Goal: Book appointment/travel/reservation

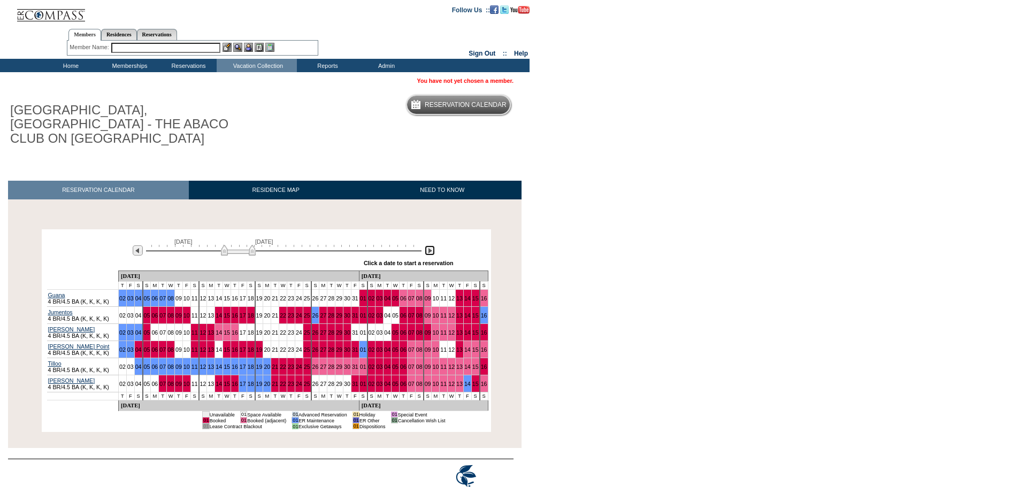
click at [426, 245] on img at bounding box center [430, 250] width 10 height 10
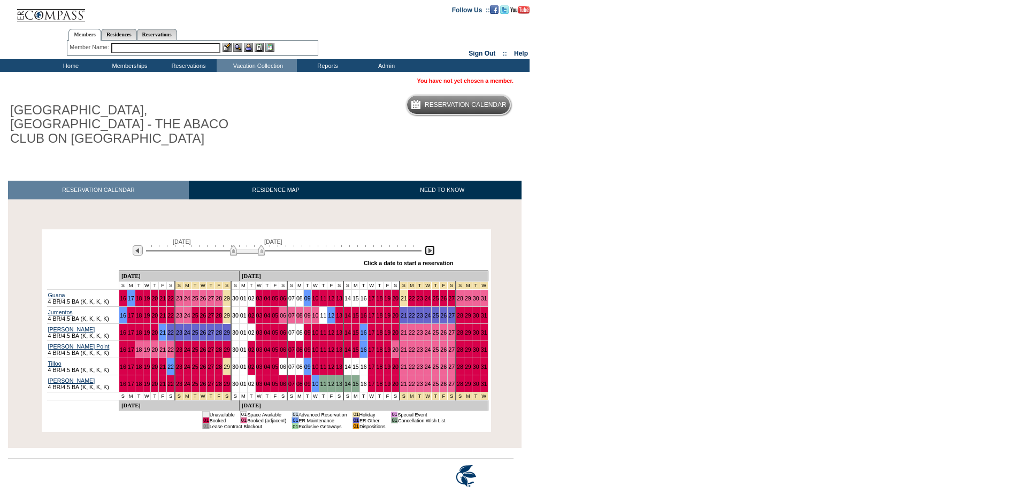
click at [426, 245] on img at bounding box center [430, 250] width 10 height 10
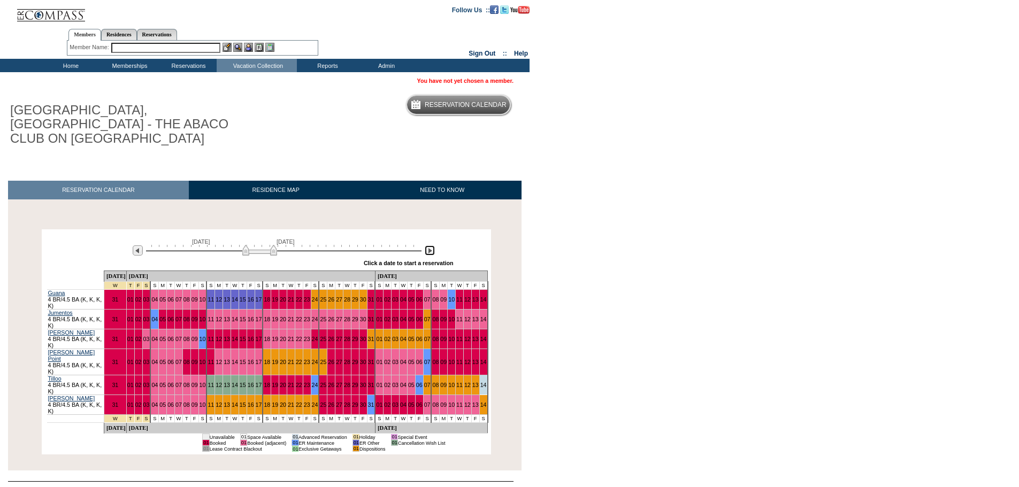
click at [257, 245] on img at bounding box center [259, 250] width 35 height 11
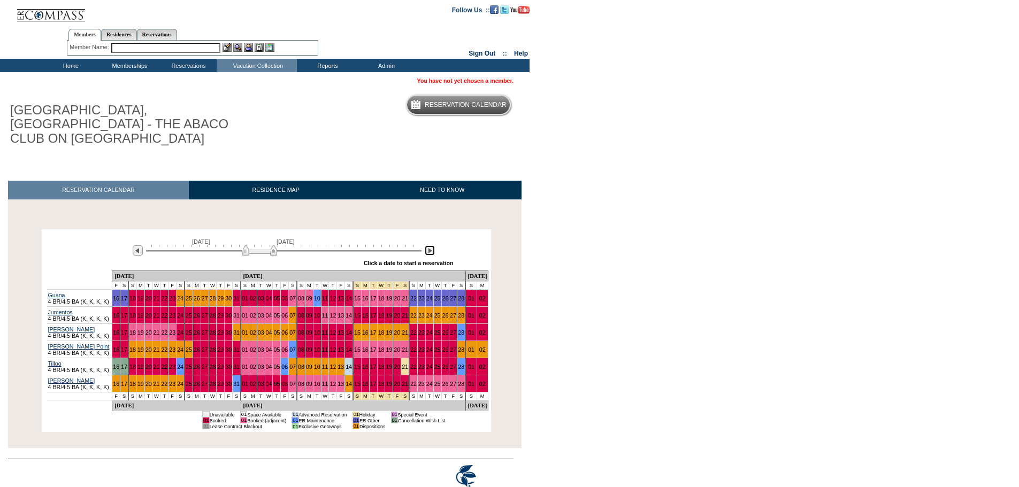
click at [432, 245] on img at bounding box center [430, 250] width 10 height 10
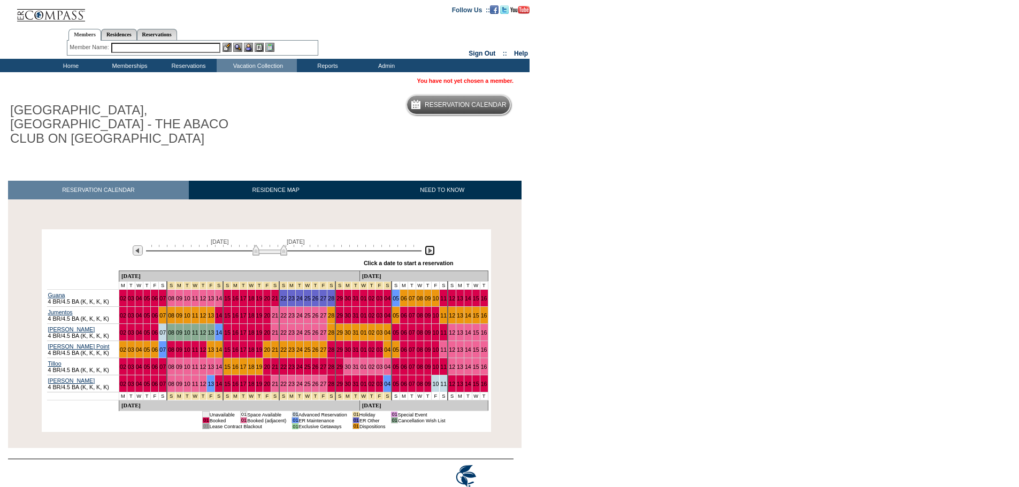
click at [278, 245] on img at bounding box center [269, 250] width 35 height 11
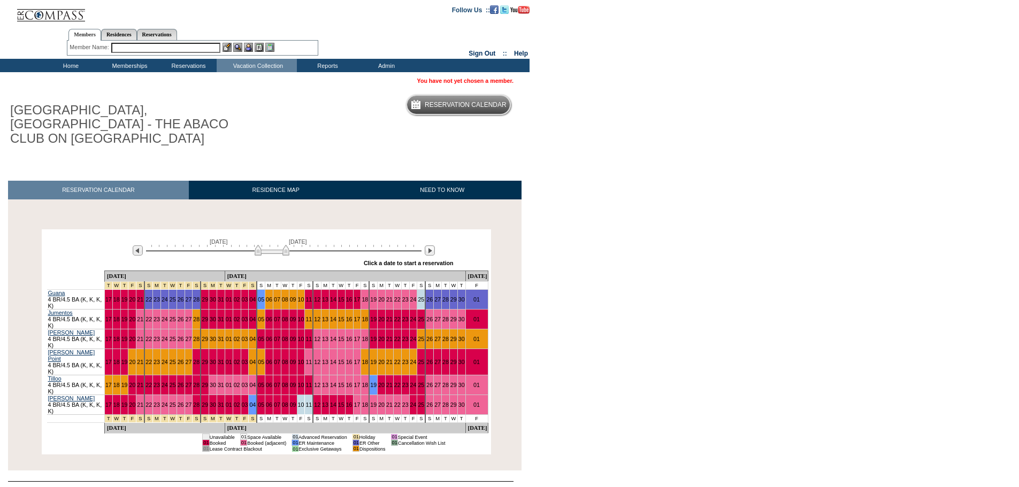
drag, startPoint x: 780, startPoint y: 274, endPoint x: 757, endPoint y: 249, distance: 34.1
click at [780, 274] on body "Follow Us ::" at bounding box center [509, 243] width 1019 height 487
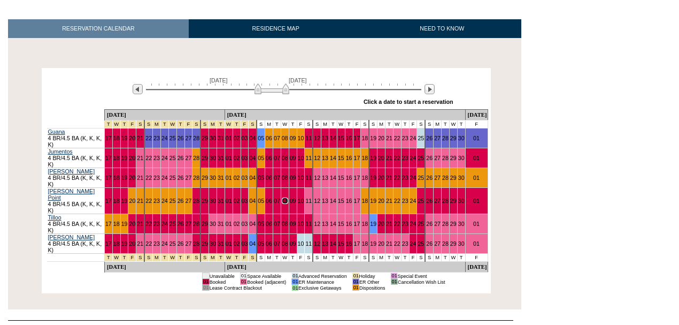
scroll to position [145, 0]
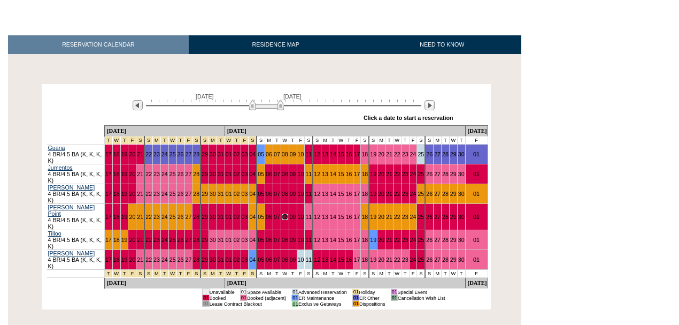
drag, startPoint x: 267, startPoint y: 94, endPoint x: 260, endPoint y: 93, distance: 7.0
click at [261, 99] on img at bounding box center [266, 104] width 35 height 11
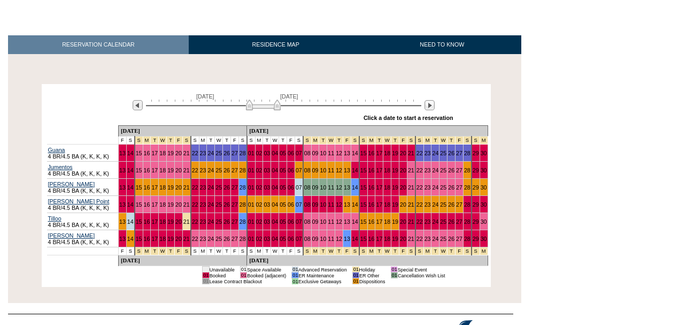
click at [257, 99] on img at bounding box center [263, 104] width 35 height 11
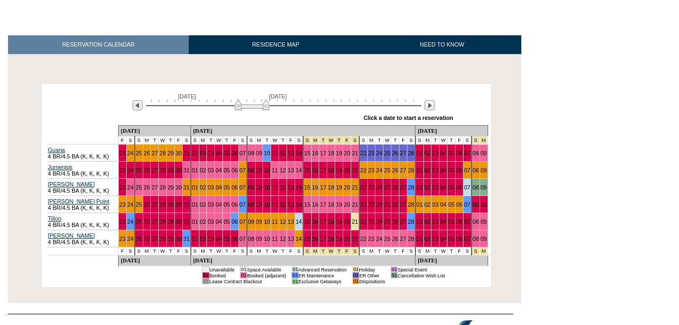
drag, startPoint x: 257, startPoint y: 91, endPoint x: 247, endPoint y: 90, distance: 10.3
click at [247, 99] on img at bounding box center [252, 104] width 35 height 11
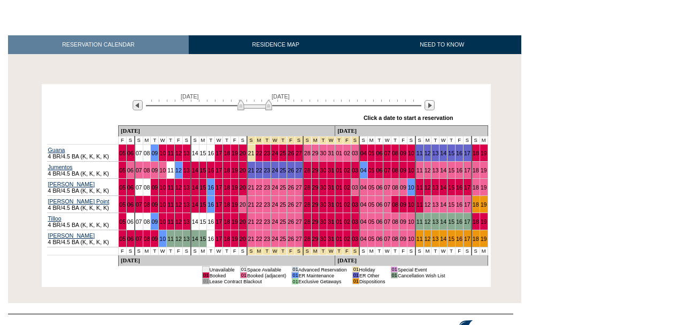
click at [251, 99] on img at bounding box center [254, 104] width 35 height 11
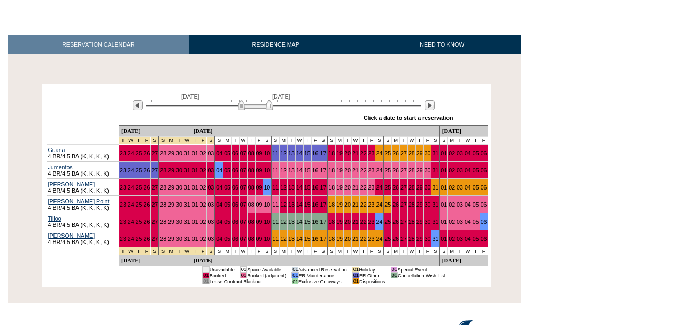
click at [252, 99] on img at bounding box center [255, 104] width 35 height 11
